Goal: Transaction & Acquisition: Obtain resource

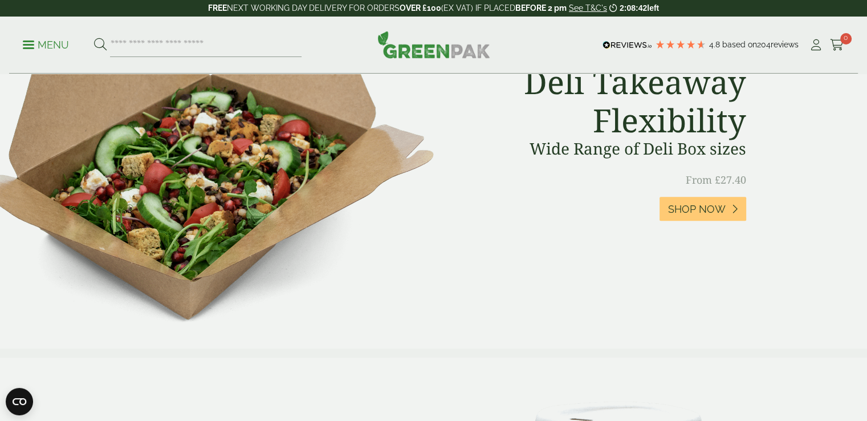
scroll to position [585, 0]
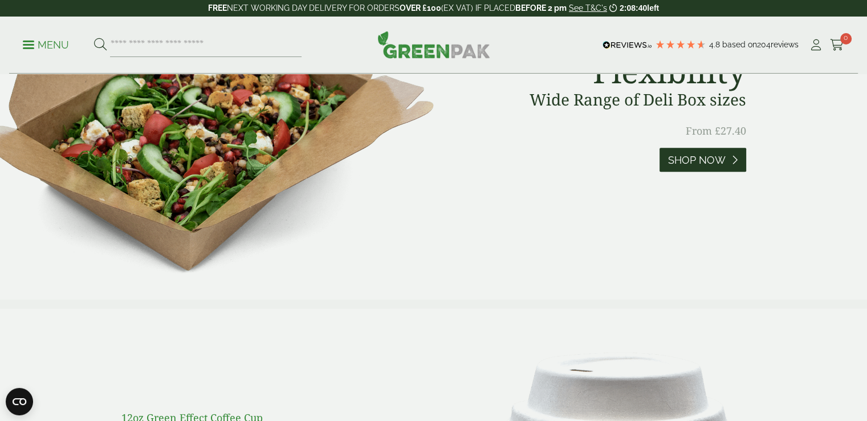
click at [679, 169] on link "Shop Now" at bounding box center [702, 160] width 87 height 25
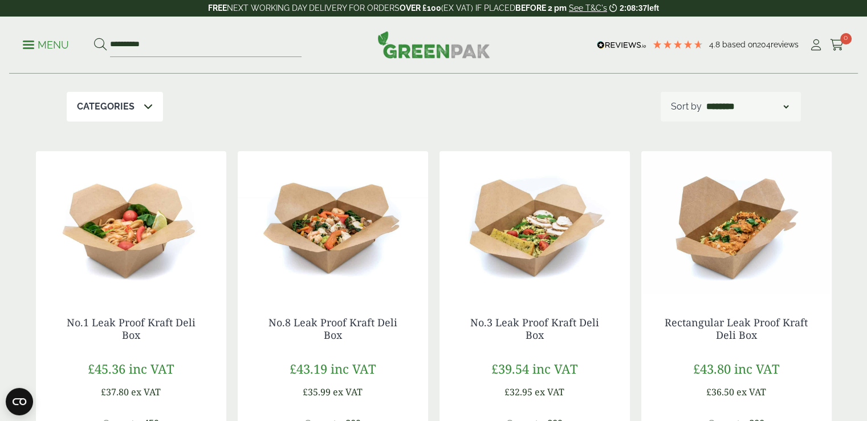
scroll to position [169, 0]
click at [324, 214] on img at bounding box center [333, 221] width 190 height 142
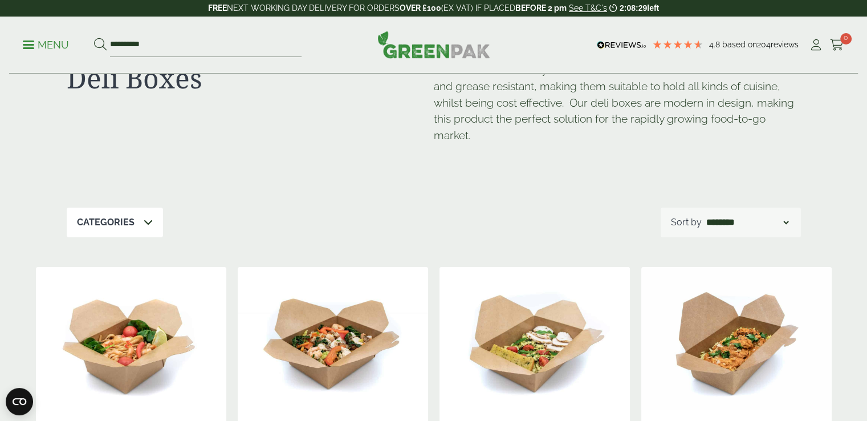
scroll to position [52, 0]
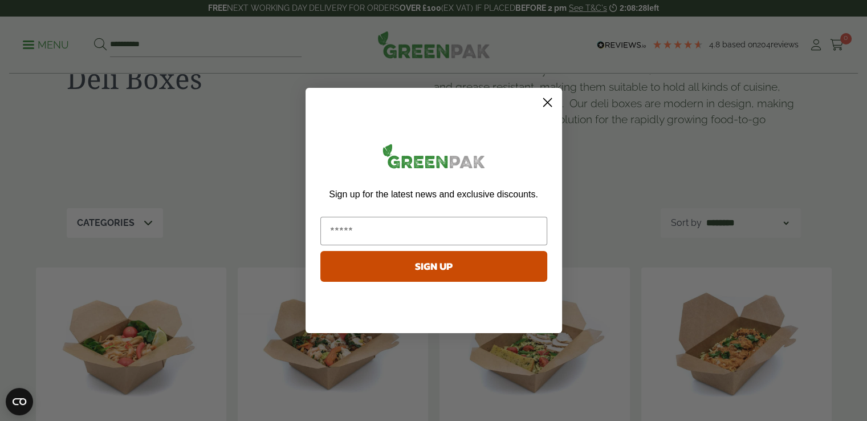
drag, startPoint x: 157, startPoint y: 43, endPoint x: 52, endPoint y: 58, distance: 105.3
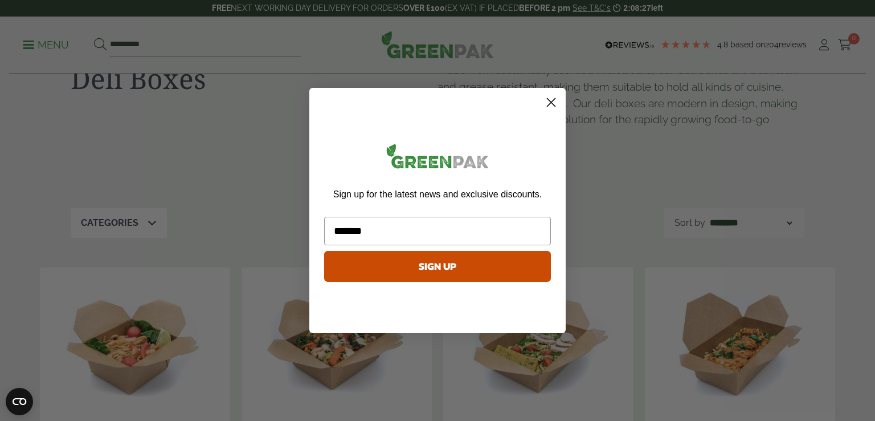
type input "*******"
click input "******" at bounding box center [0, 0] width 0 height 0
click at [554, 101] on circle "Close dialog" at bounding box center [551, 102] width 19 height 19
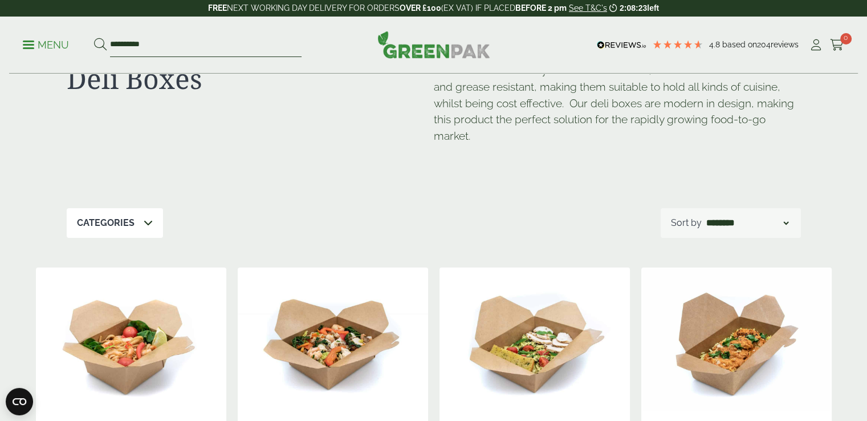
drag, startPoint x: 164, startPoint y: 42, endPoint x: 64, endPoint y: 43, distance: 100.3
click at [64, 43] on ul "**********" at bounding box center [162, 45] width 279 height 24
type input "*******"
click at [94, 38] on button at bounding box center [100, 45] width 13 height 15
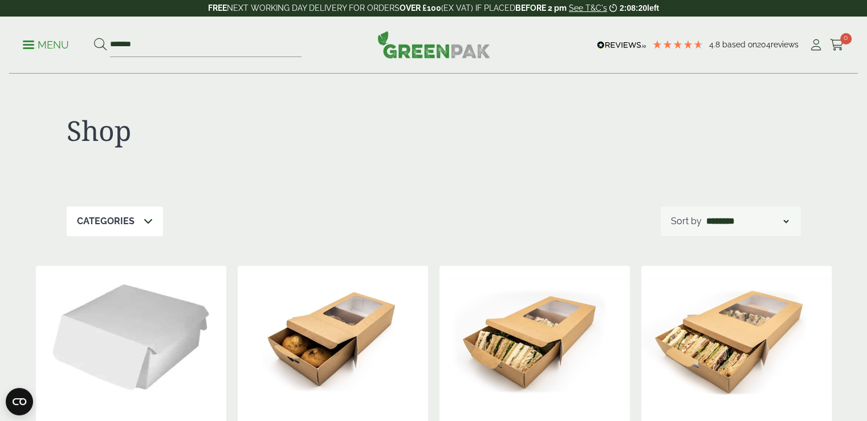
scroll to position [137, 0]
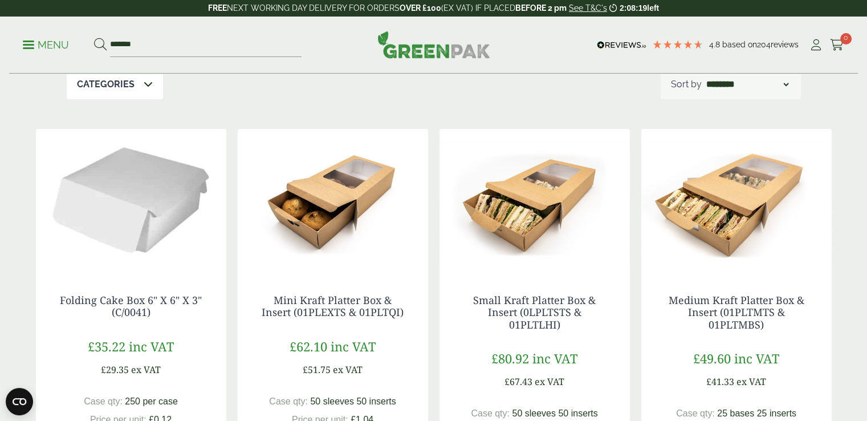
click at [542, 193] on img at bounding box center [534, 200] width 190 height 142
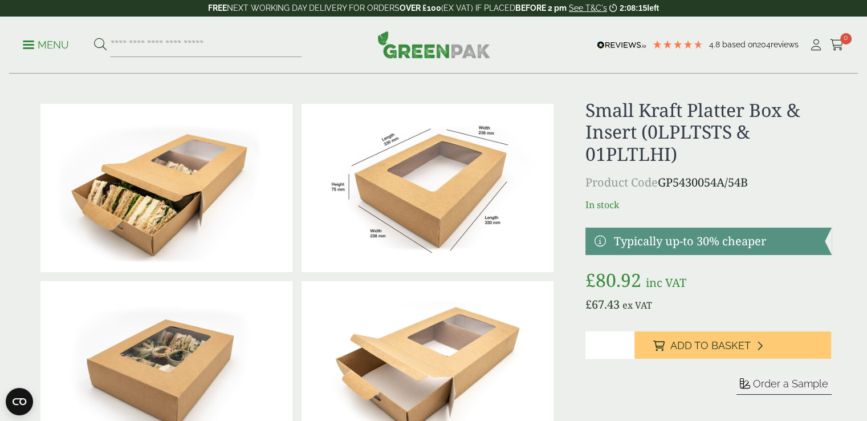
scroll to position [11, 0]
click at [258, 174] on img at bounding box center [166, 188] width 252 height 168
click at [450, 177] on img at bounding box center [427, 188] width 252 height 168
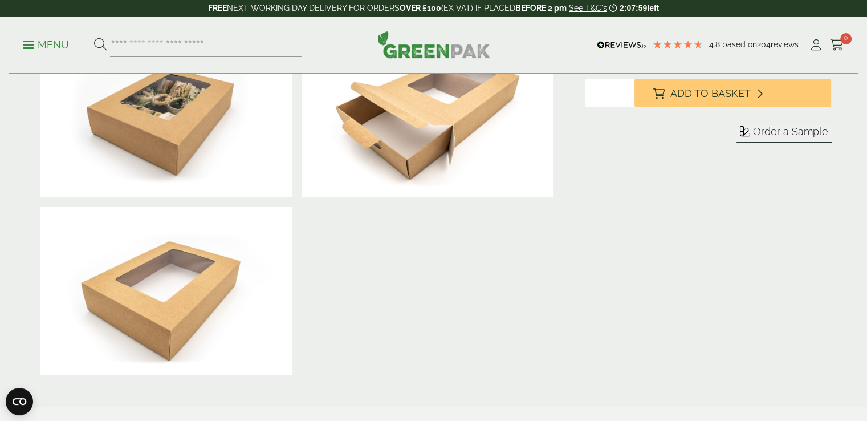
scroll to position [264, 0]
click at [769, 133] on span "Order a Sample" at bounding box center [790, 131] width 75 height 12
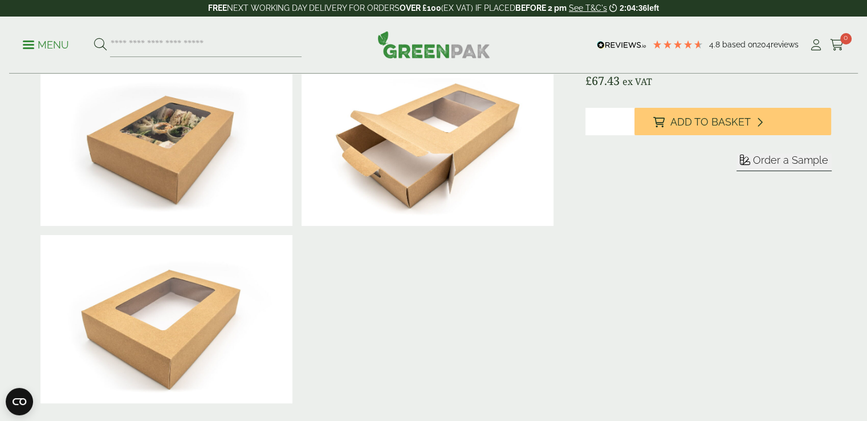
scroll to position [115, 0]
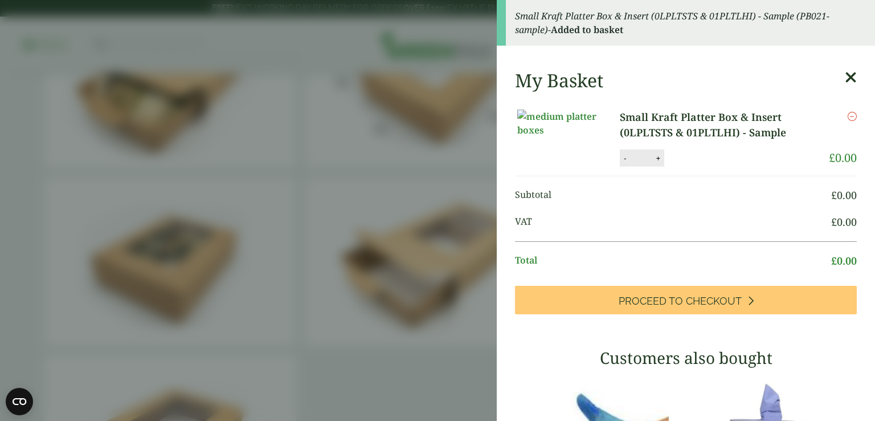
click at [845, 78] on icon at bounding box center [851, 78] width 12 height 16
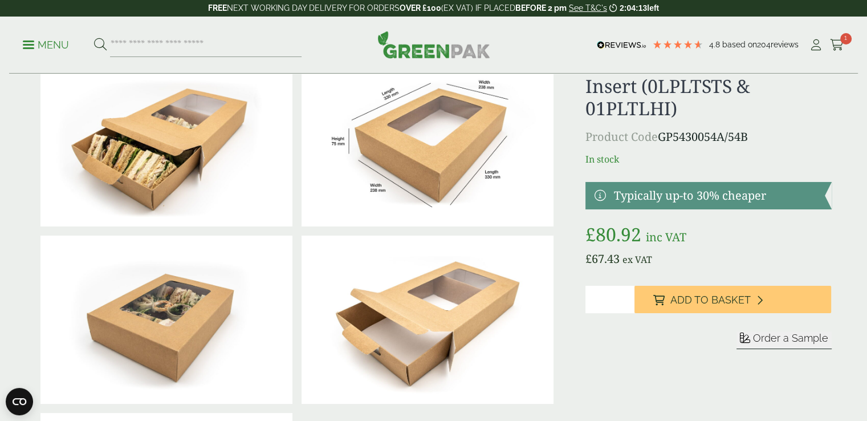
scroll to position [0, 0]
